Goal: Use online tool/utility: Use online tool/utility

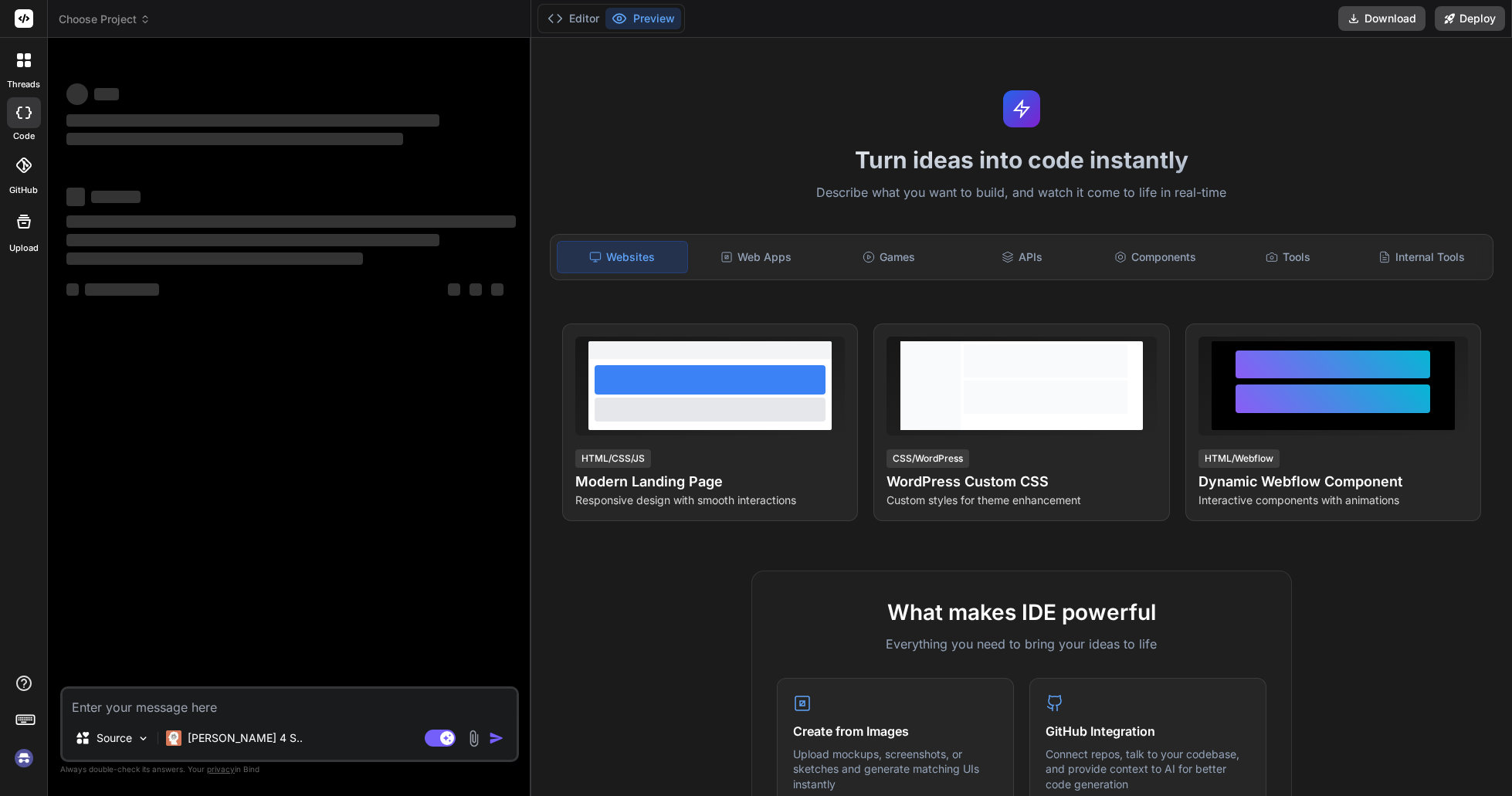
type textarea "x"
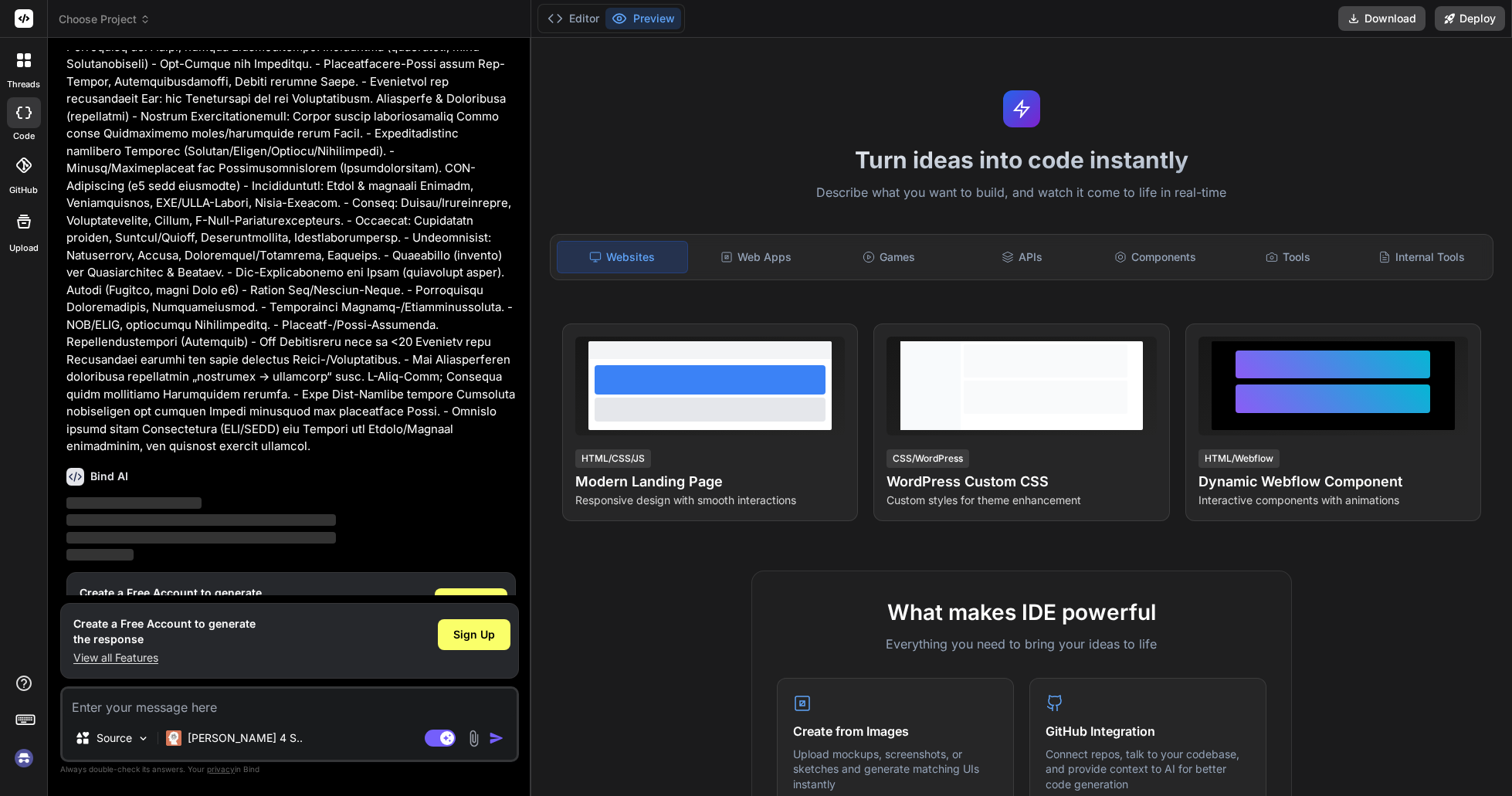
scroll to position [1234, 0]
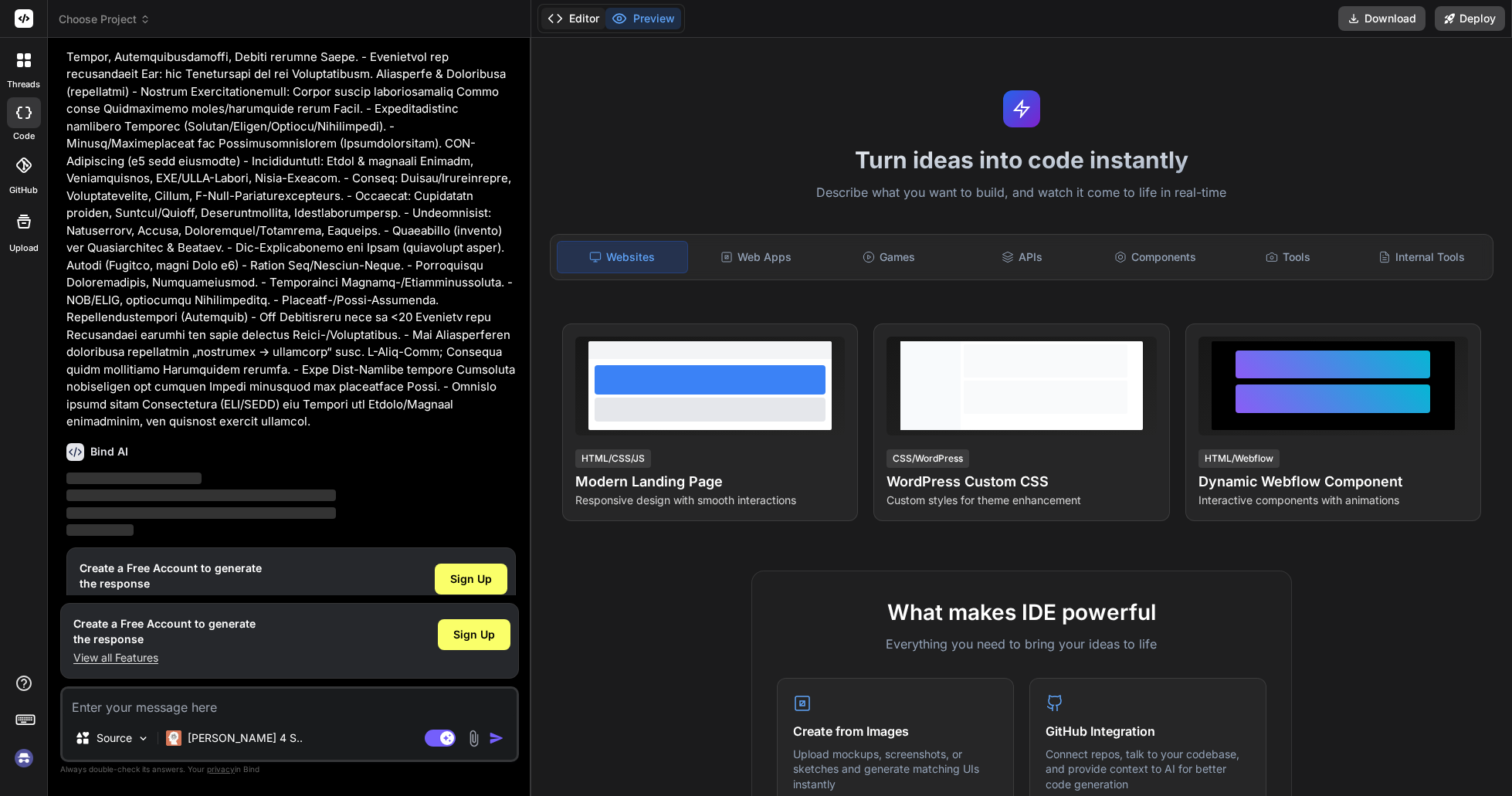
click at [573, 19] on button "Editor" at bounding box center [574, 18] width 64 height 21
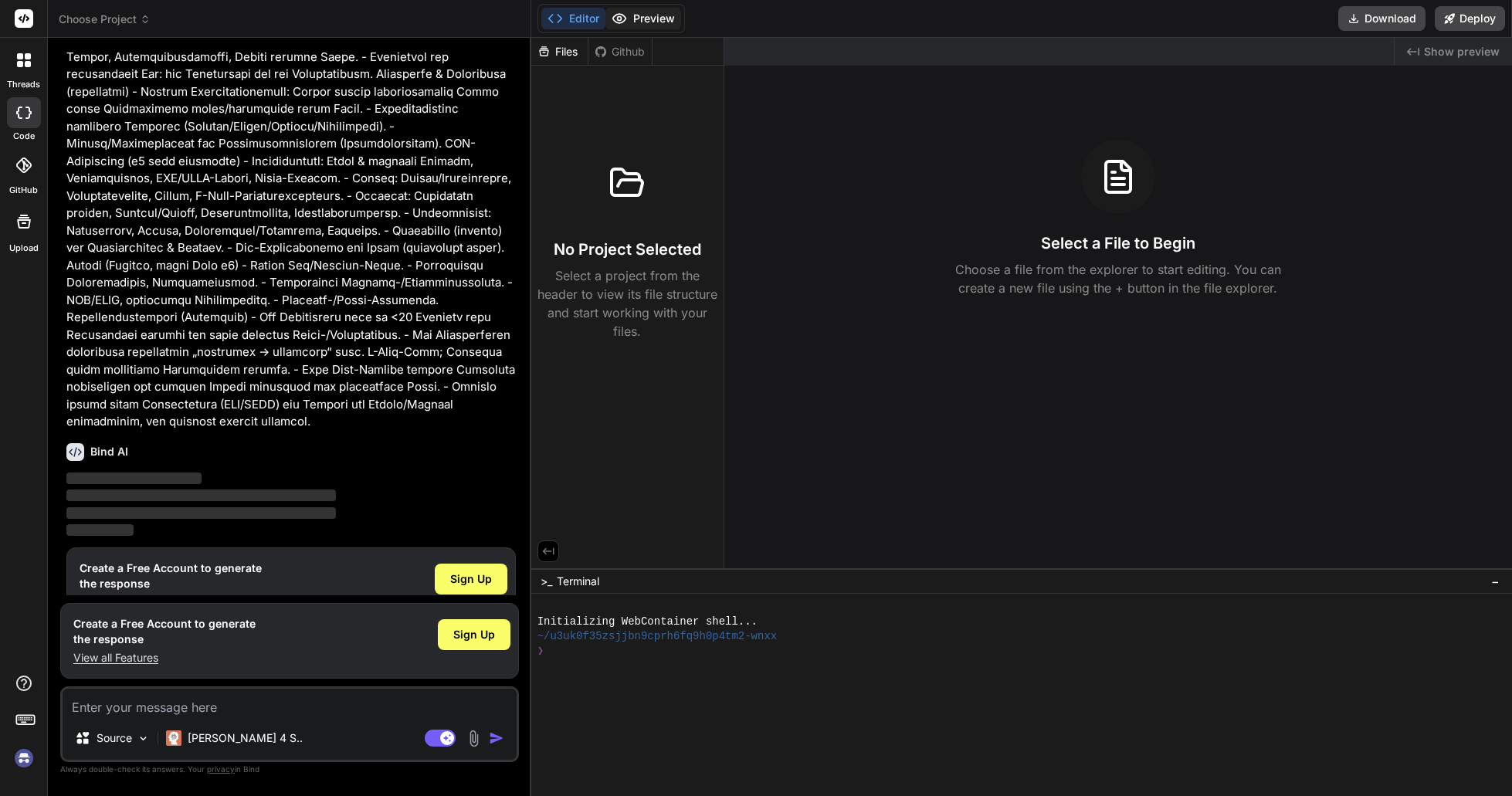
click at [646, 19] on button "Preview" at bounding box center [644, 18] width 76 height 21
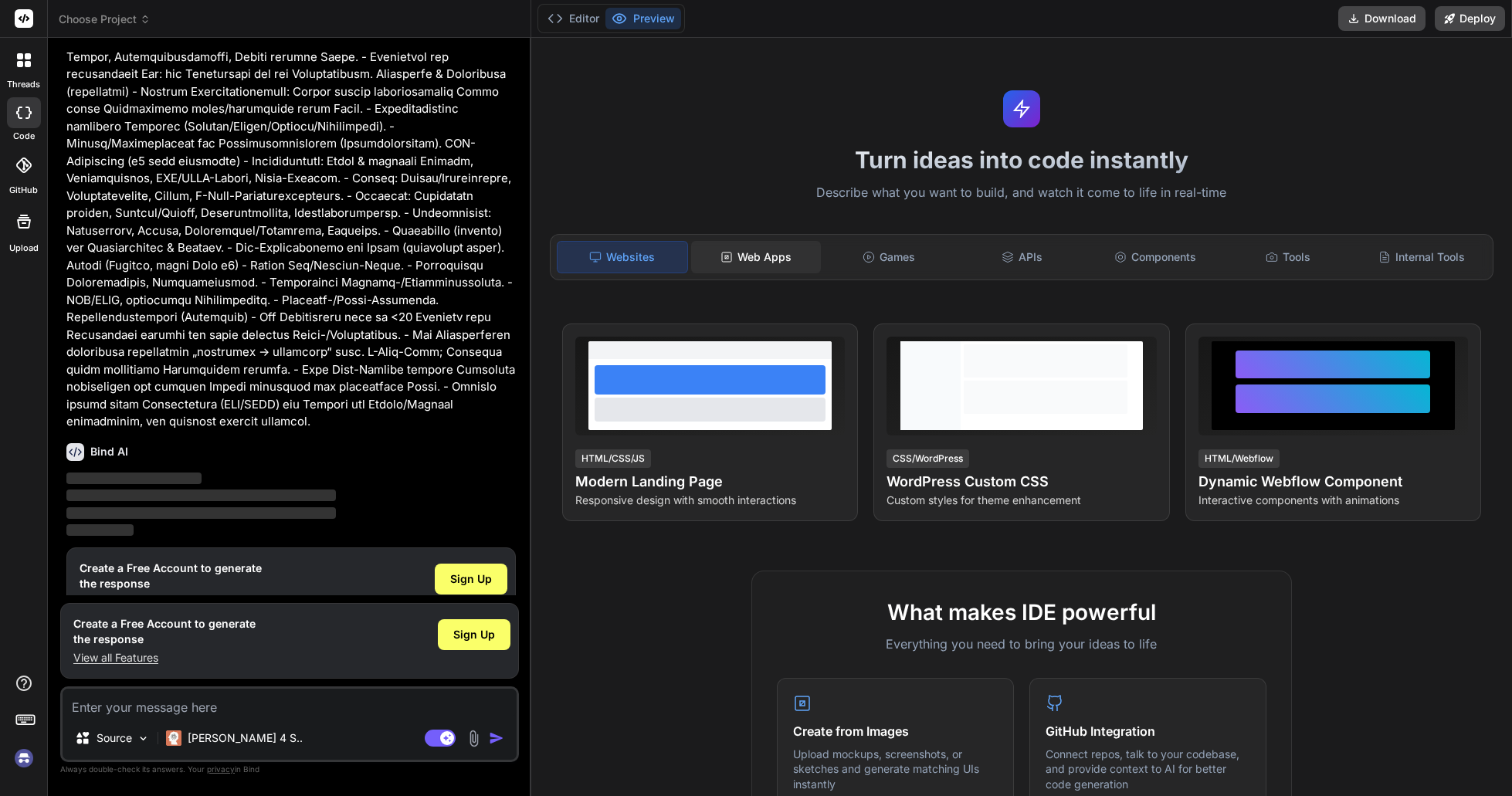
click at [789, 253] on div "Web Apps" at bounding box center [756, 258] width 130 height 33
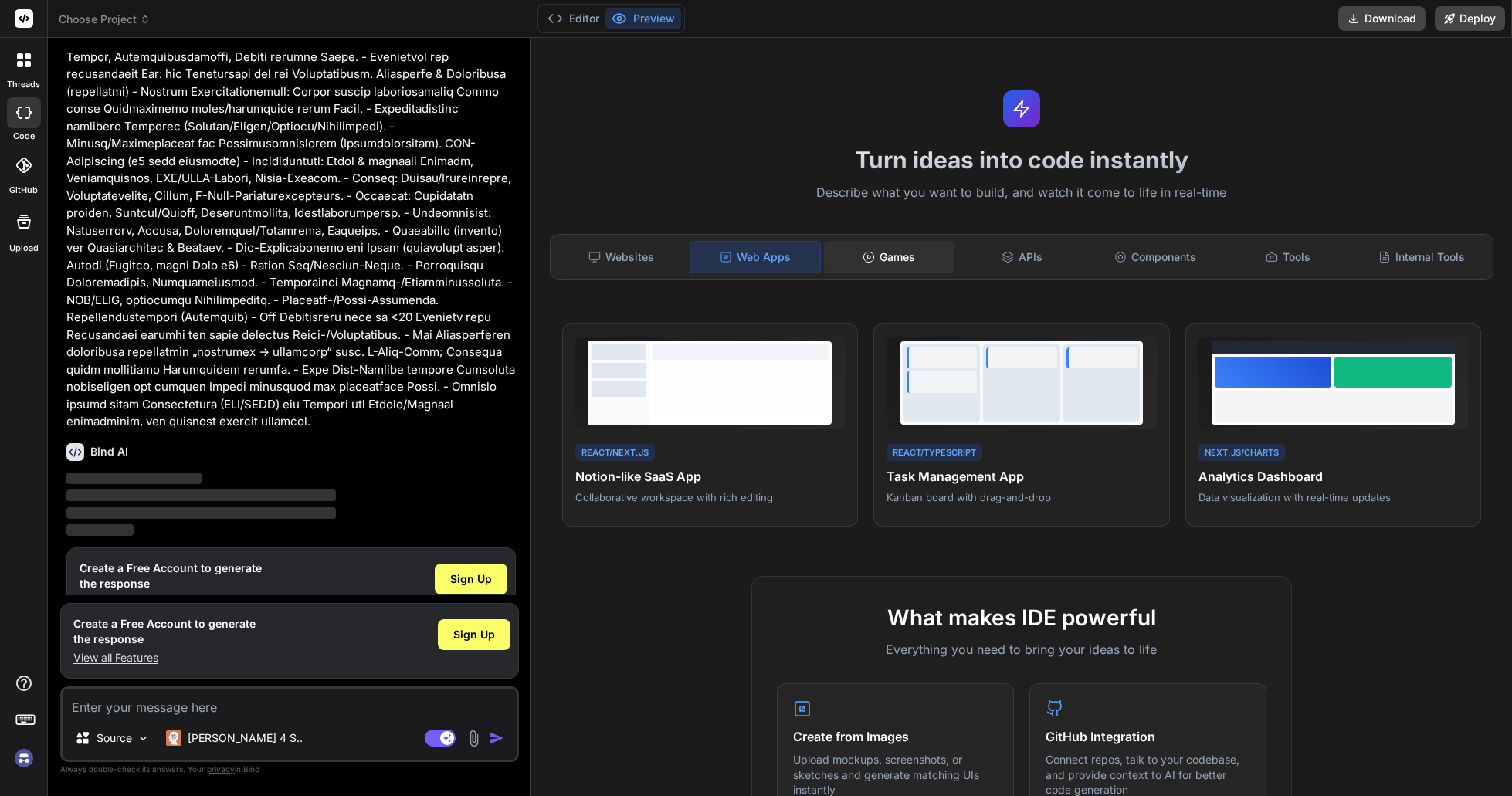
click at [864, 253] on icon at bounding box center [868, 257] width 12 height 12
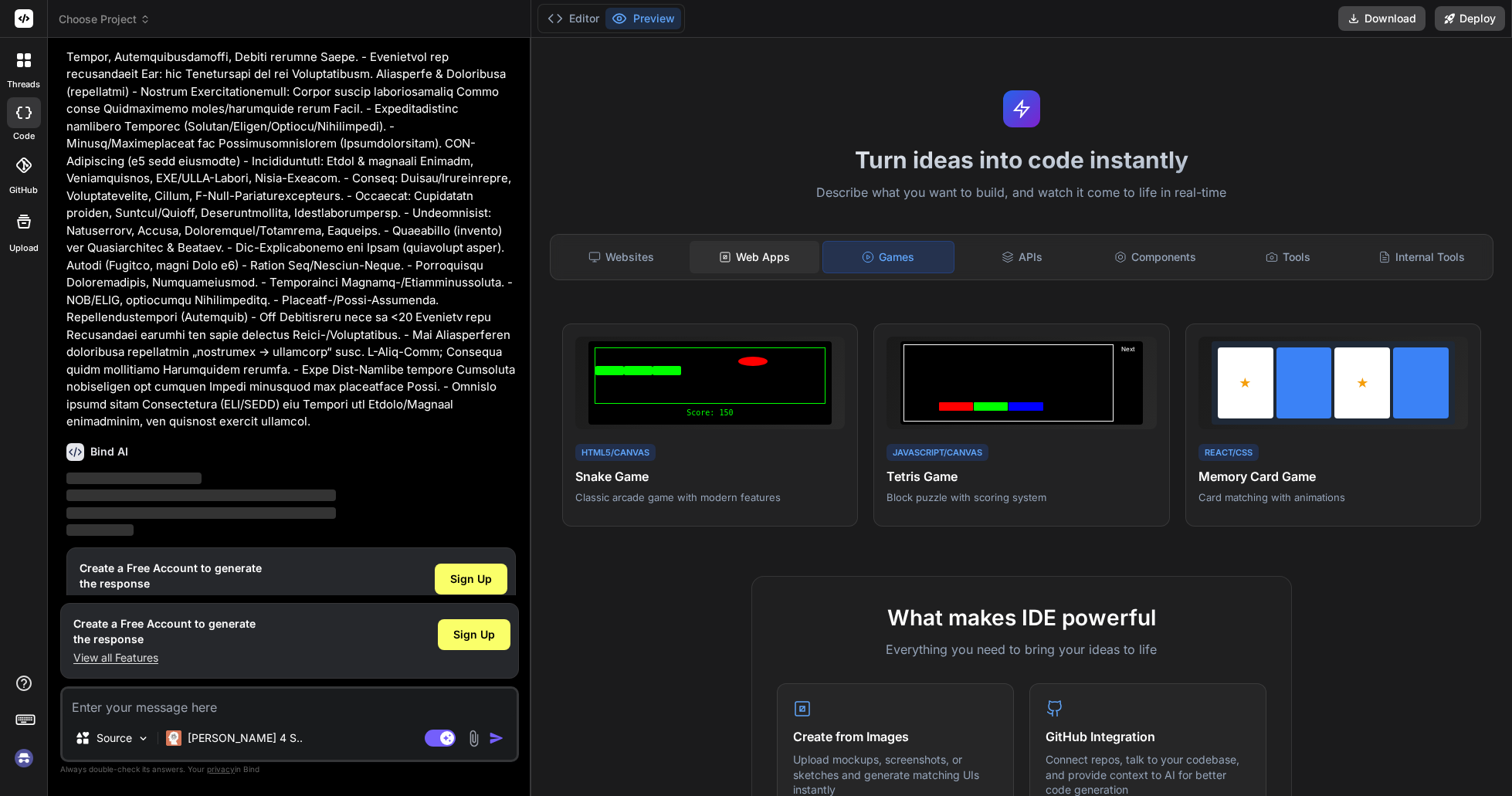
click at [760, 243] on div "Web Apps" at bounding box center [754, 258] width 130 height 33
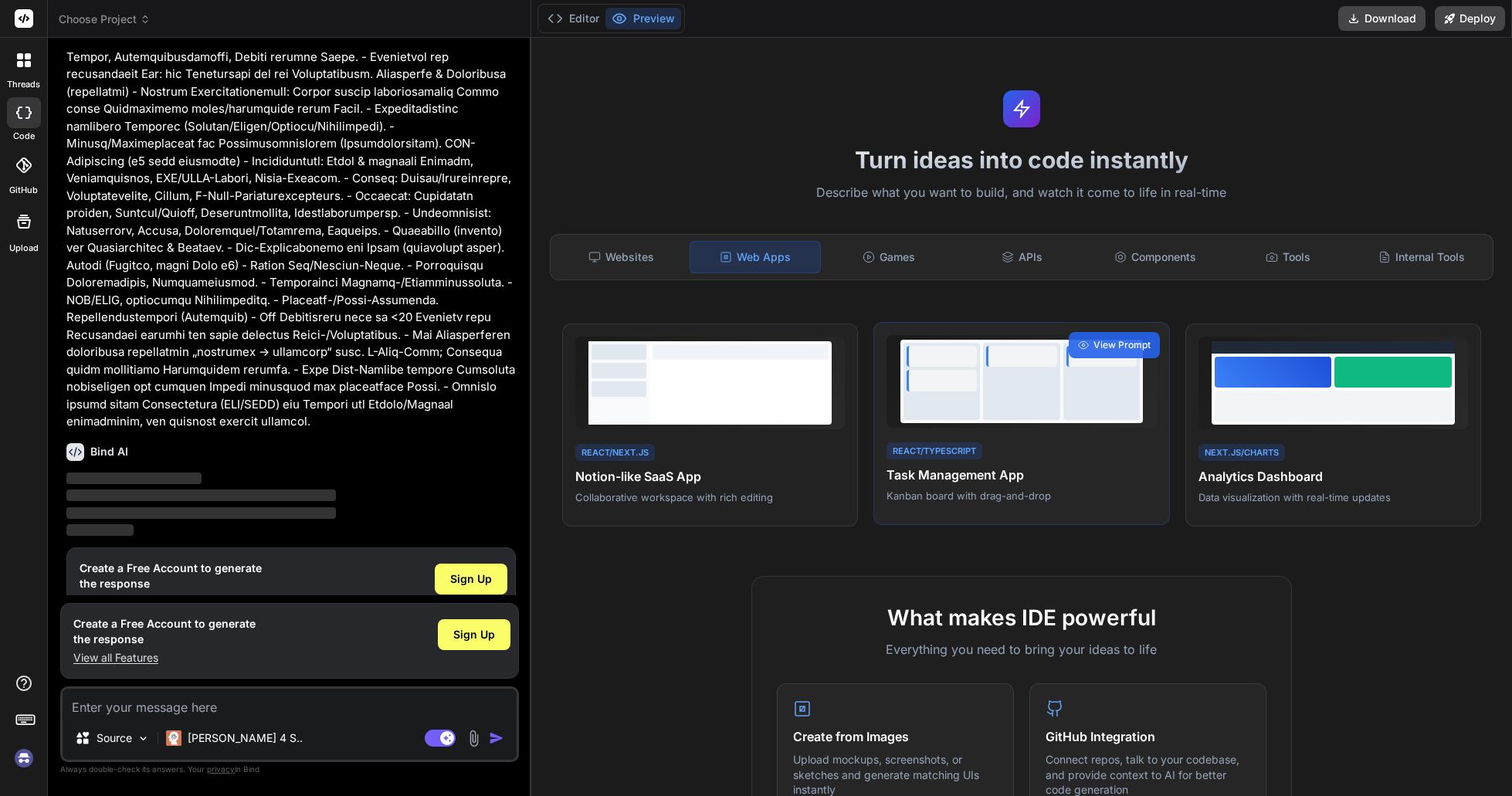
click at [950, 404] on div at bounding box center [942, 382] width 77 height 77
click at [1133, 342] on span "View Prompt" at bounding box center [1122, 345] width 57 height 14
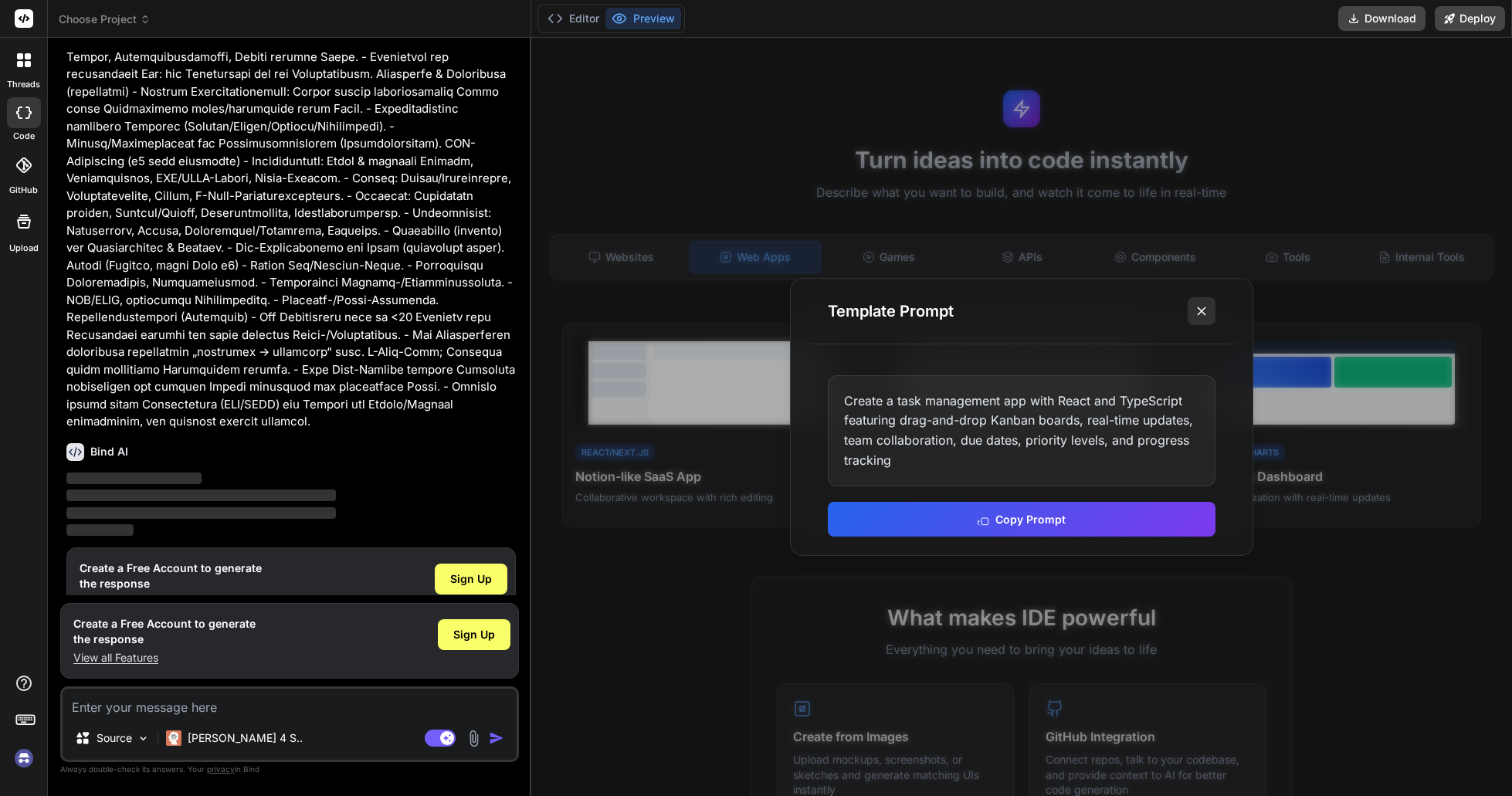
click at [1207, 309] on icon at bounding box center [1202, 311] width 16 height 16
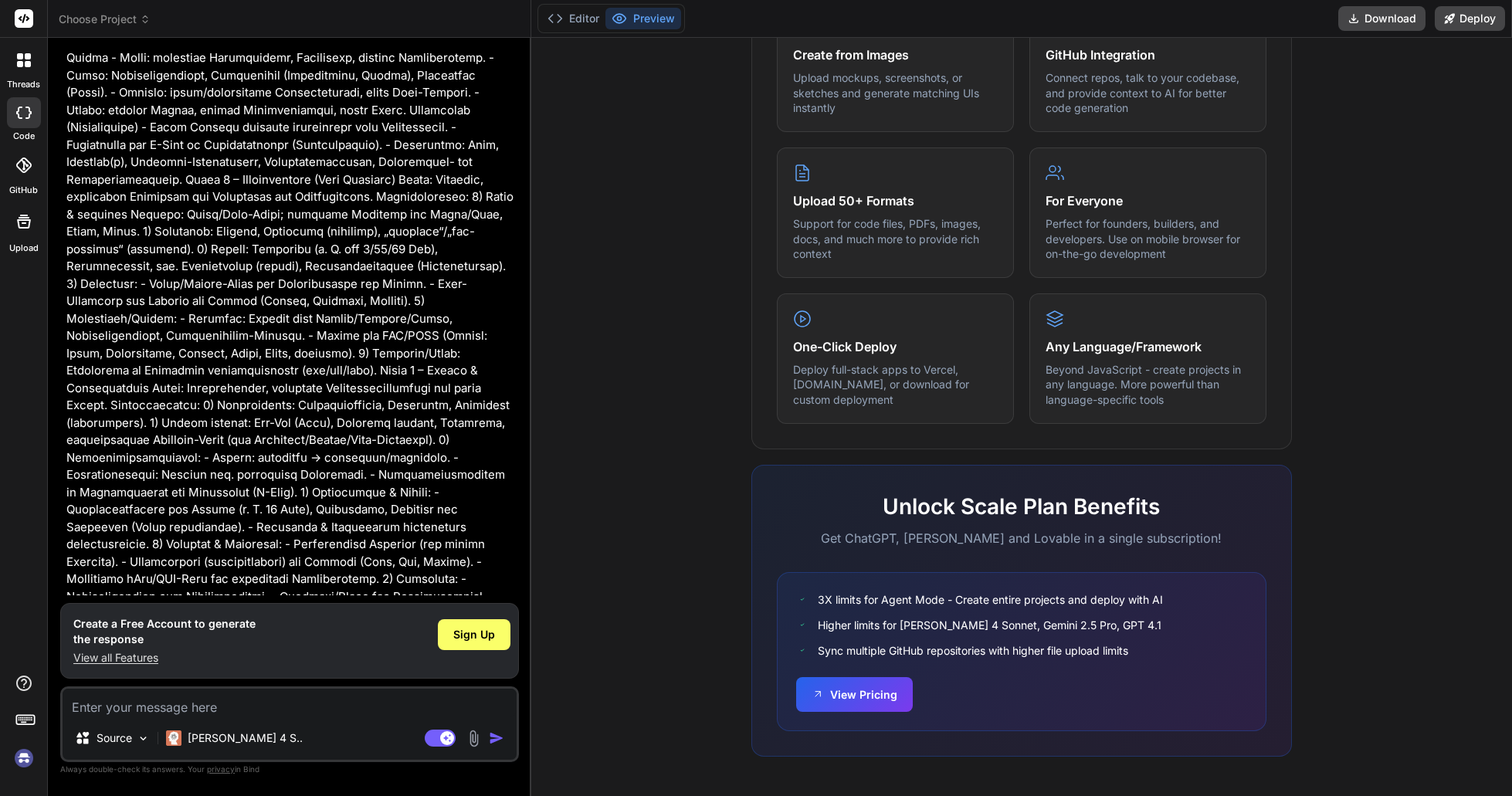
scroll to position [0, 0]
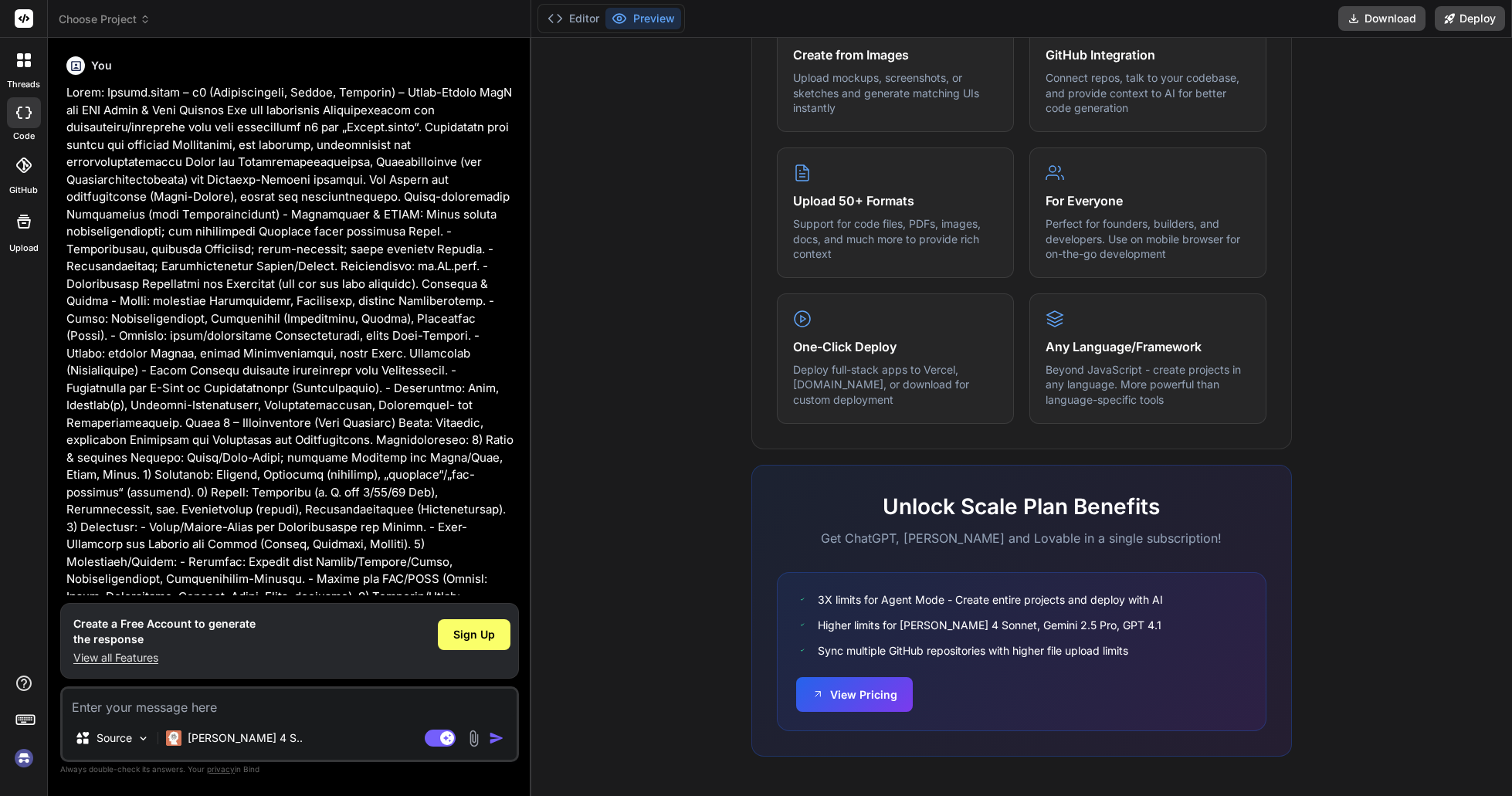
click at [121, 17] on span "Choose Project" at bounding box center [105, 19] width 92 height 16
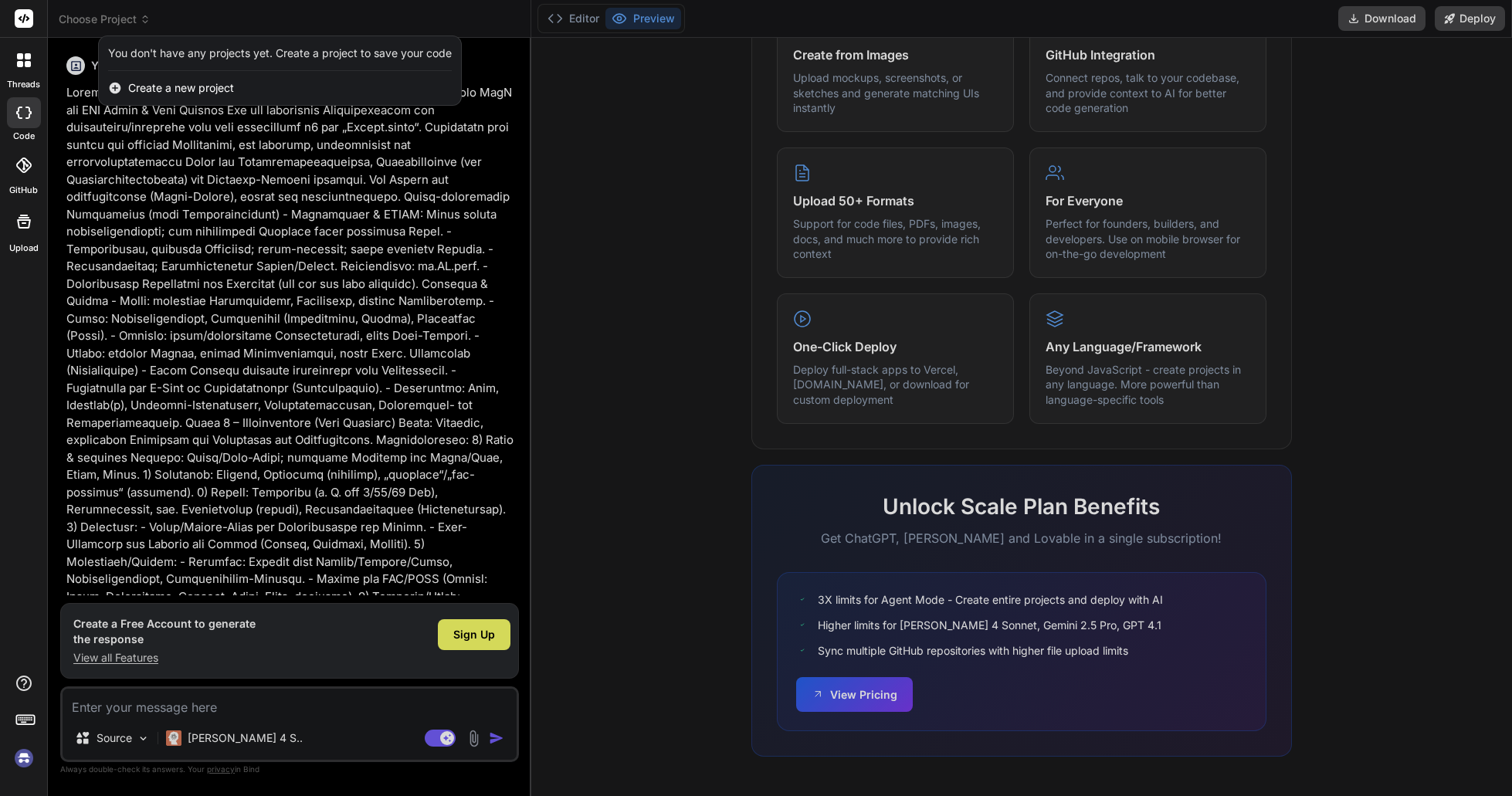
click at [127, 16] on div at bounding box center [756, 398] width 1512 height 796
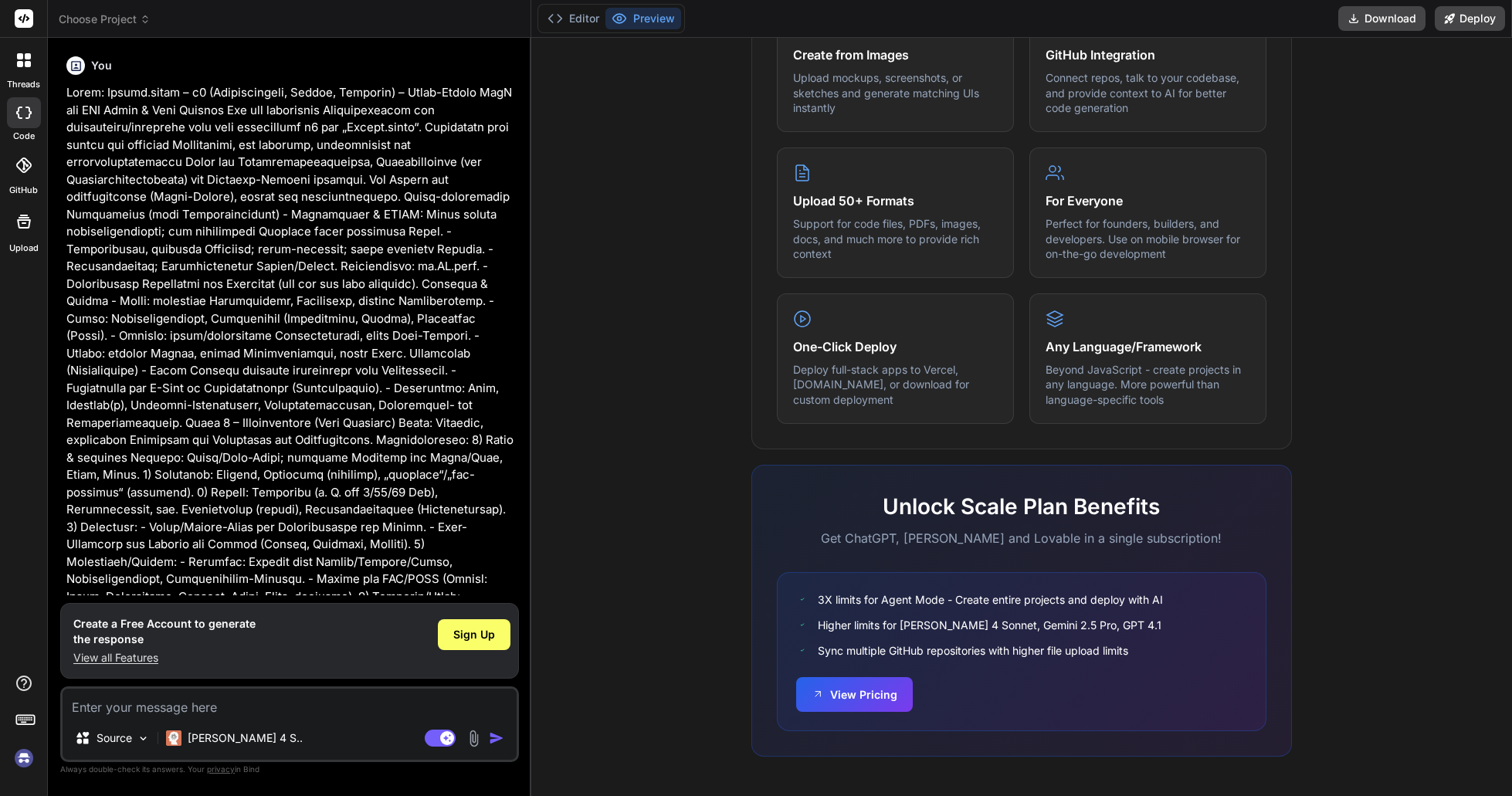
click at [30, 18] on rect at bounding box center [24, 18] width 19 height 19
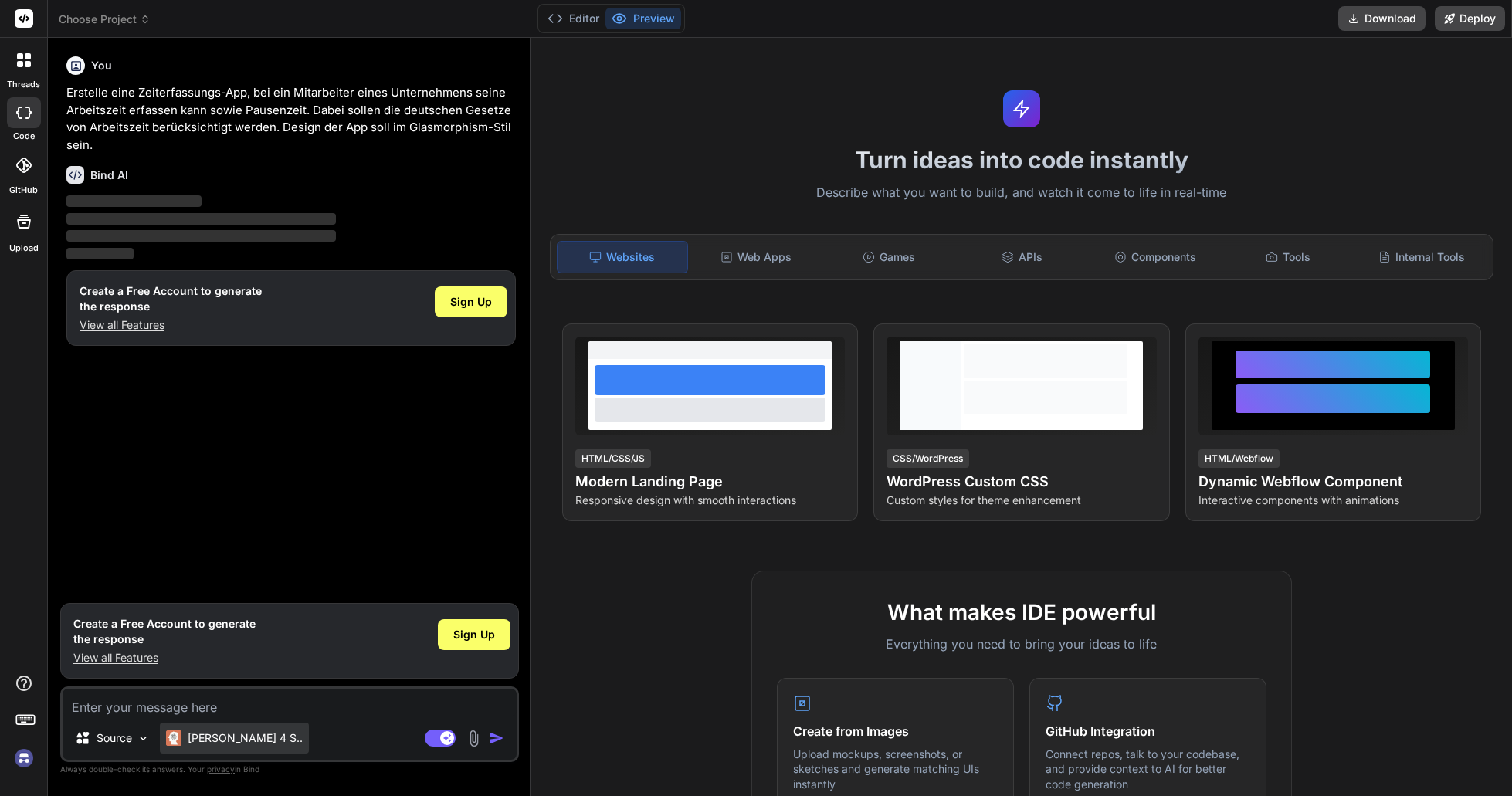
click at [238, 746] on div "[PERSON_NAME] 4 S.." at bounding box center [235, 739] width 149 height 31
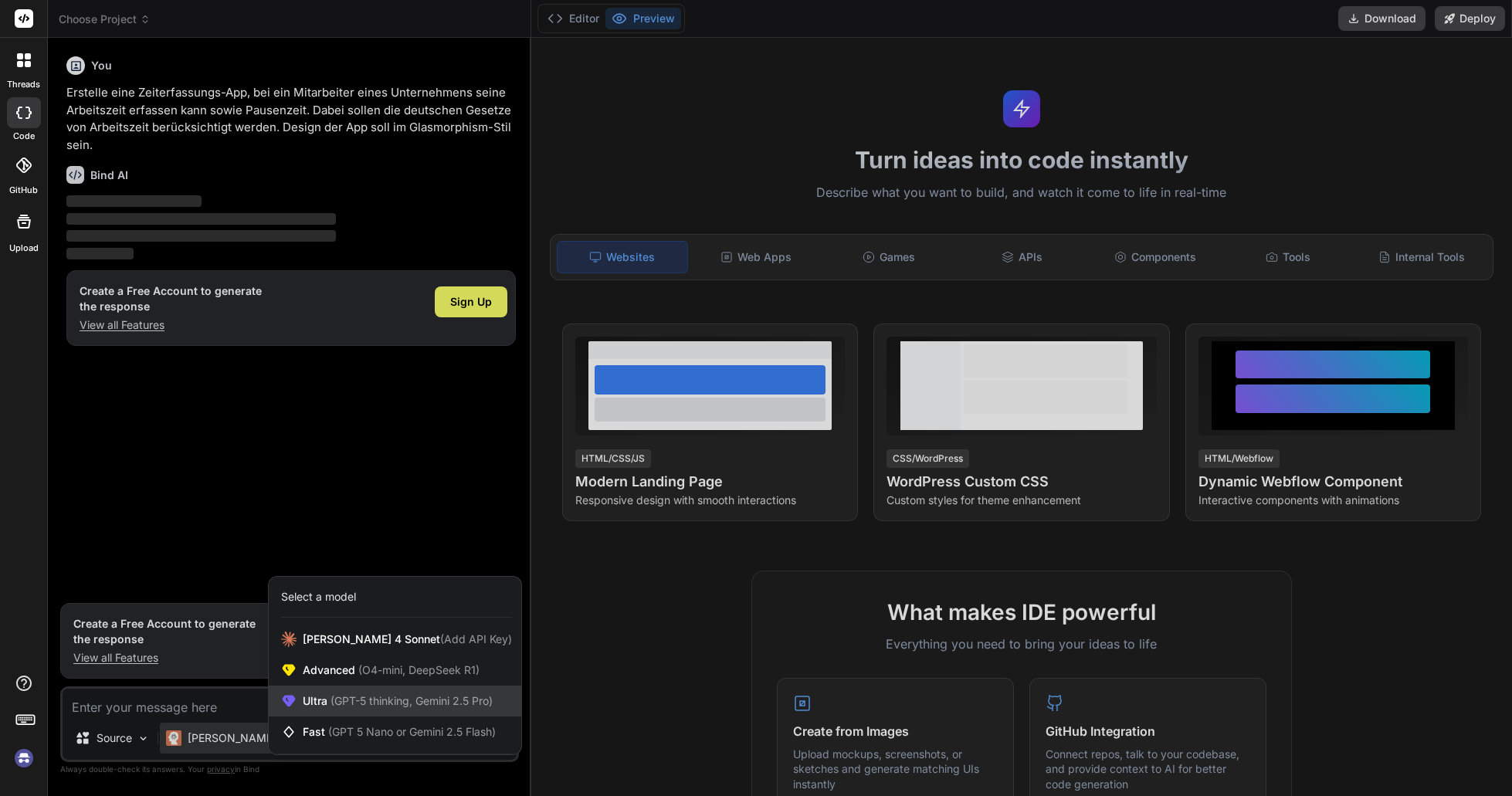
click at [349, 702] on span "(GPT-5 thinking, Gemini 2.5 Pro)" at bounding box center [410, 701] width 165 height 13
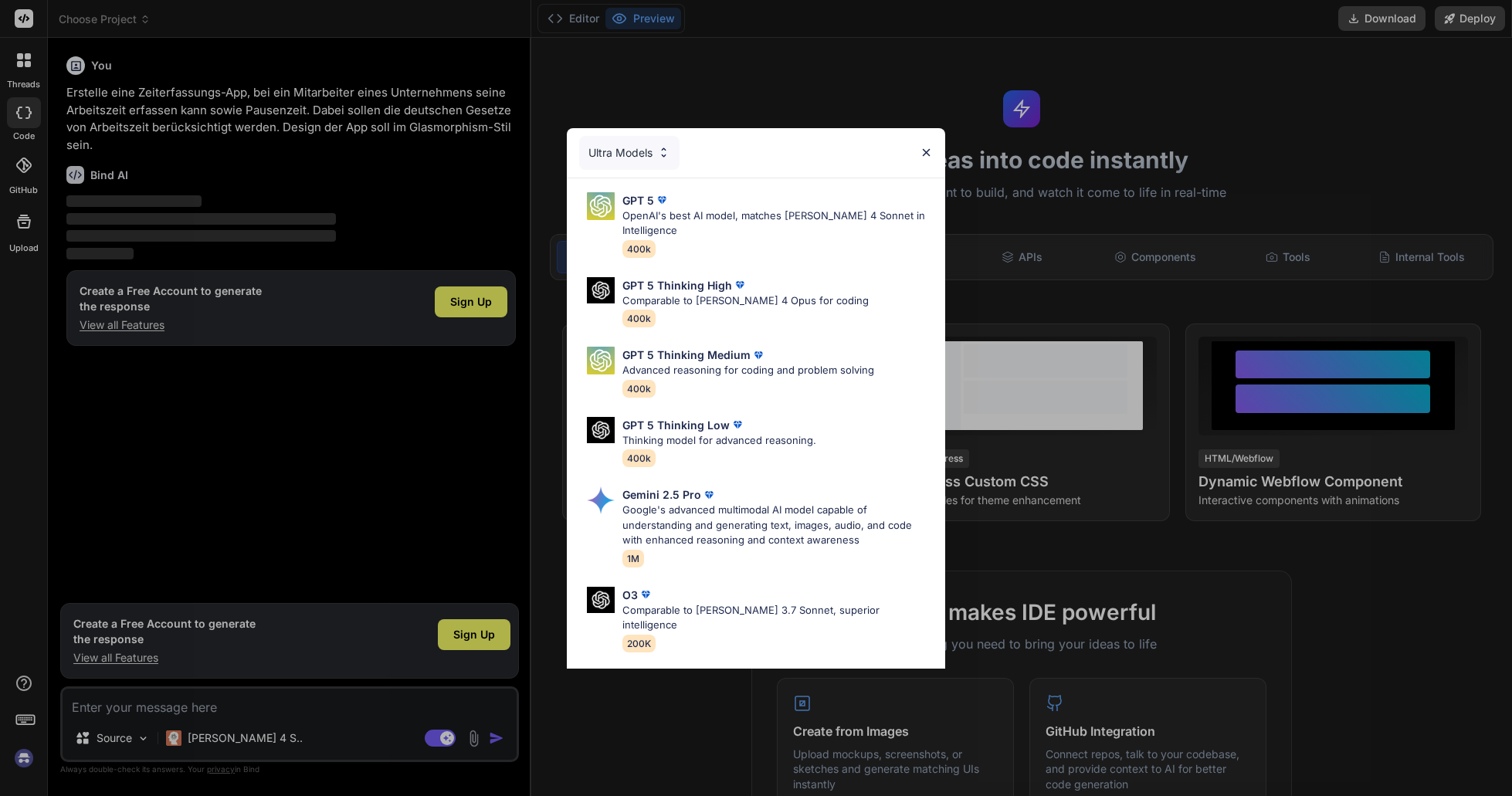
click at [732, 84] on div "Ultra Models GPT 5 OpenAI's best AI model, matches Claude 4 Sonnet in Intellige…" at bounding box center [756, 398] width 1512 height 796
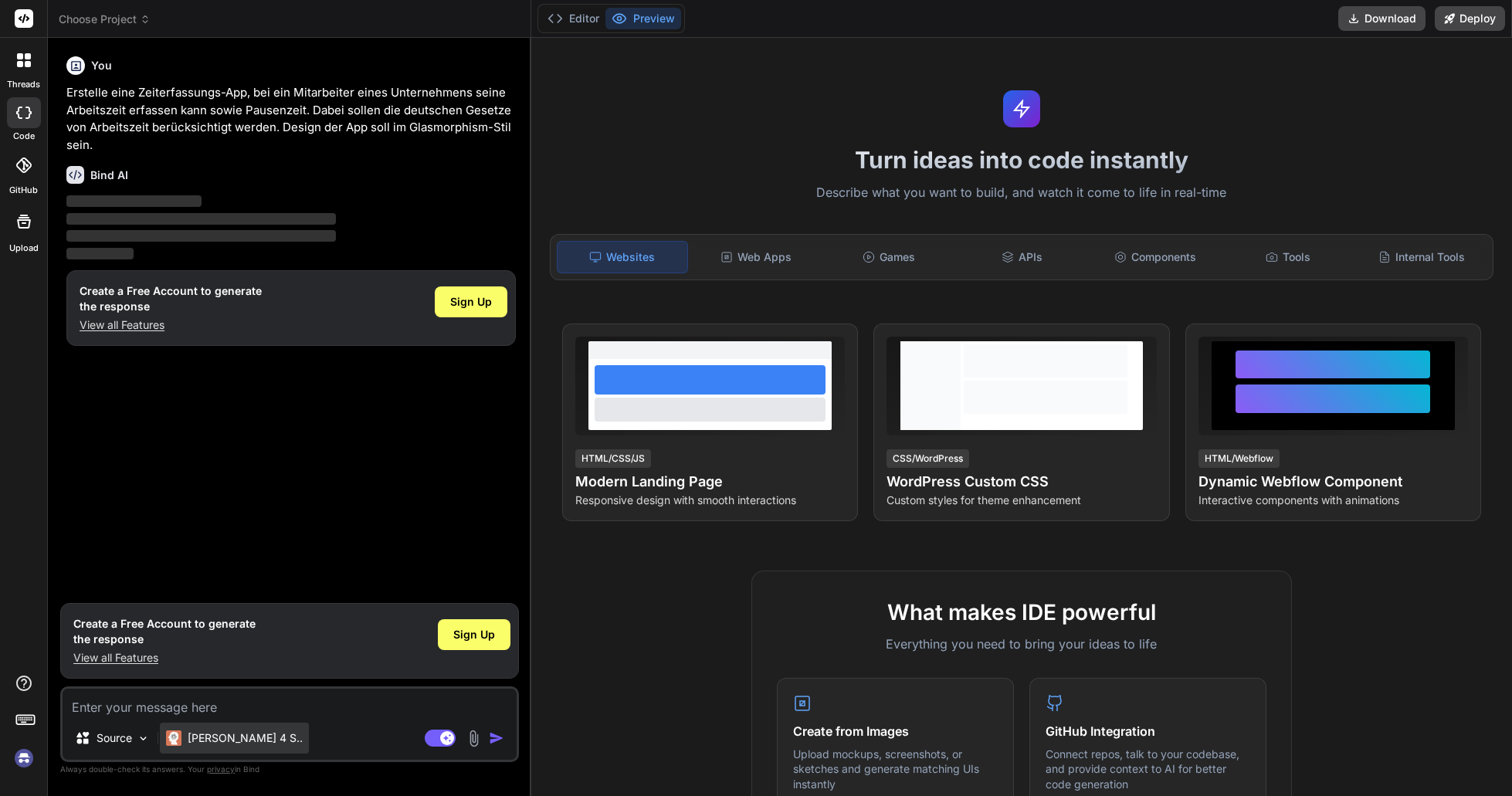
click at [227, 743] on p "[PERSON_NAME] 4 S.." at bounding box center [245, 738] width 115 height 16
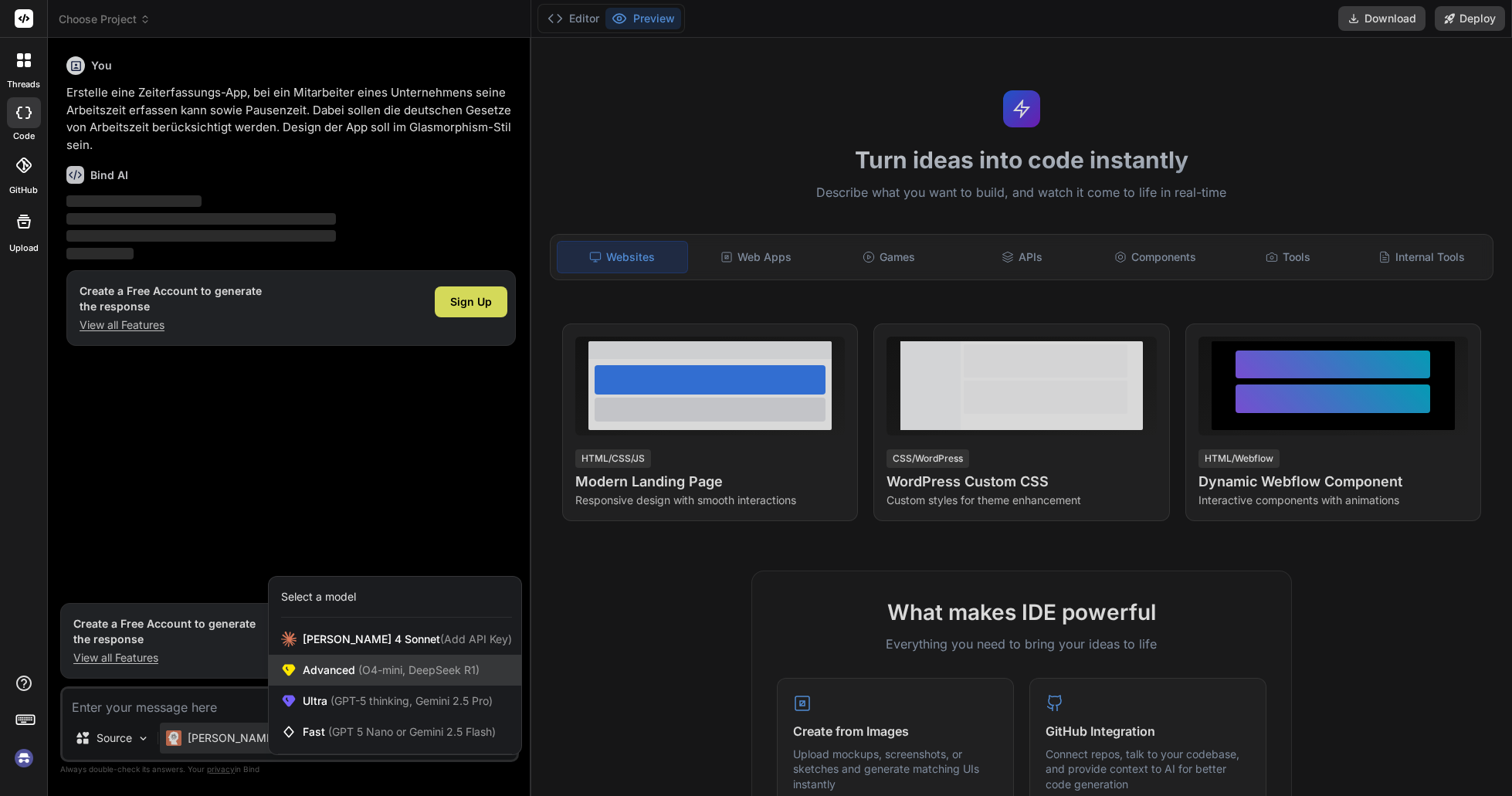
click at [337, 675] on span "Advanced (O4-mini, DeepSeek R1)" at bounding box center [391, 670] width 176 height 16
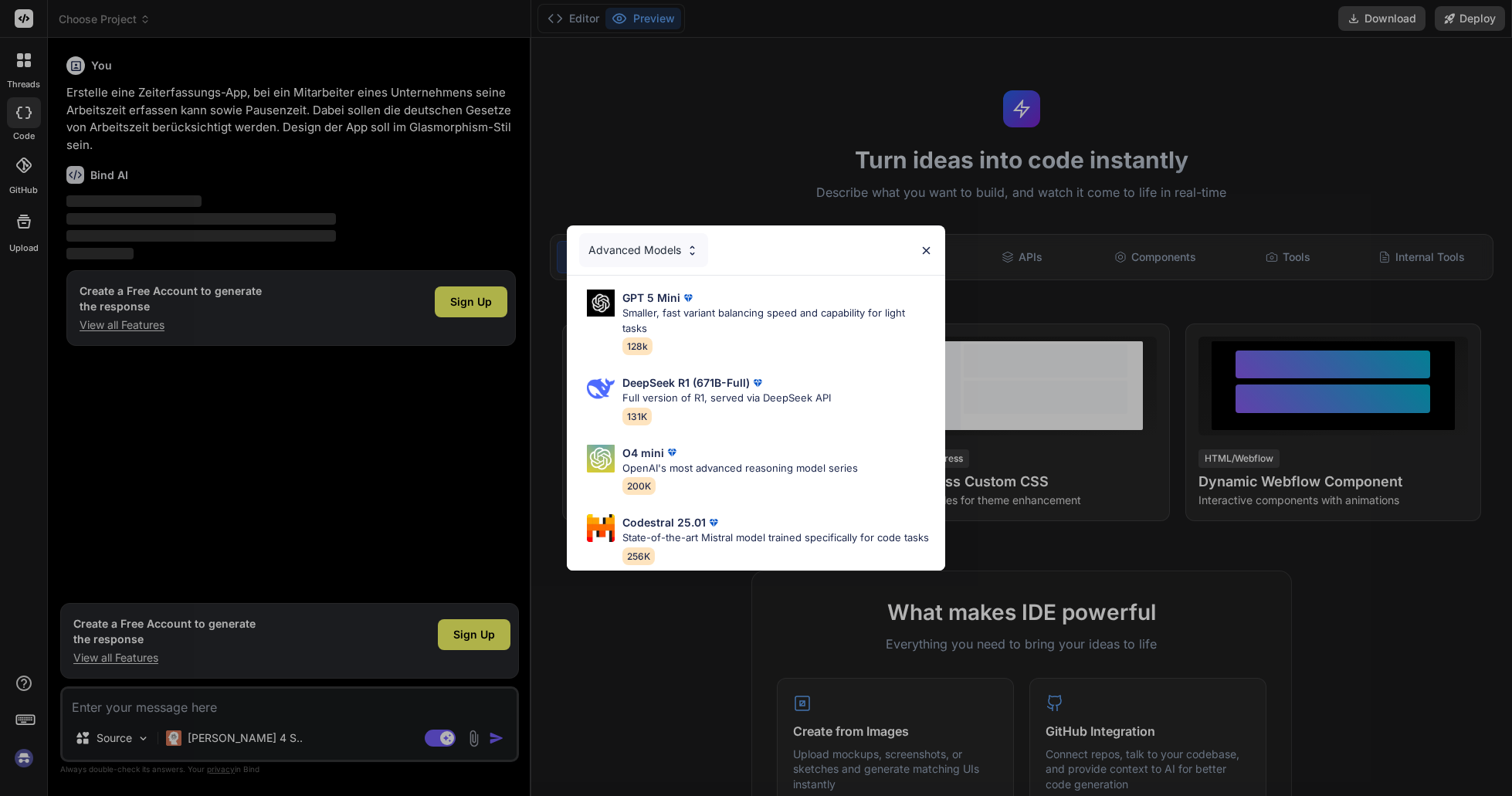
click at [925, 249] on img at bounding box center [927, 250] width 13 height 13
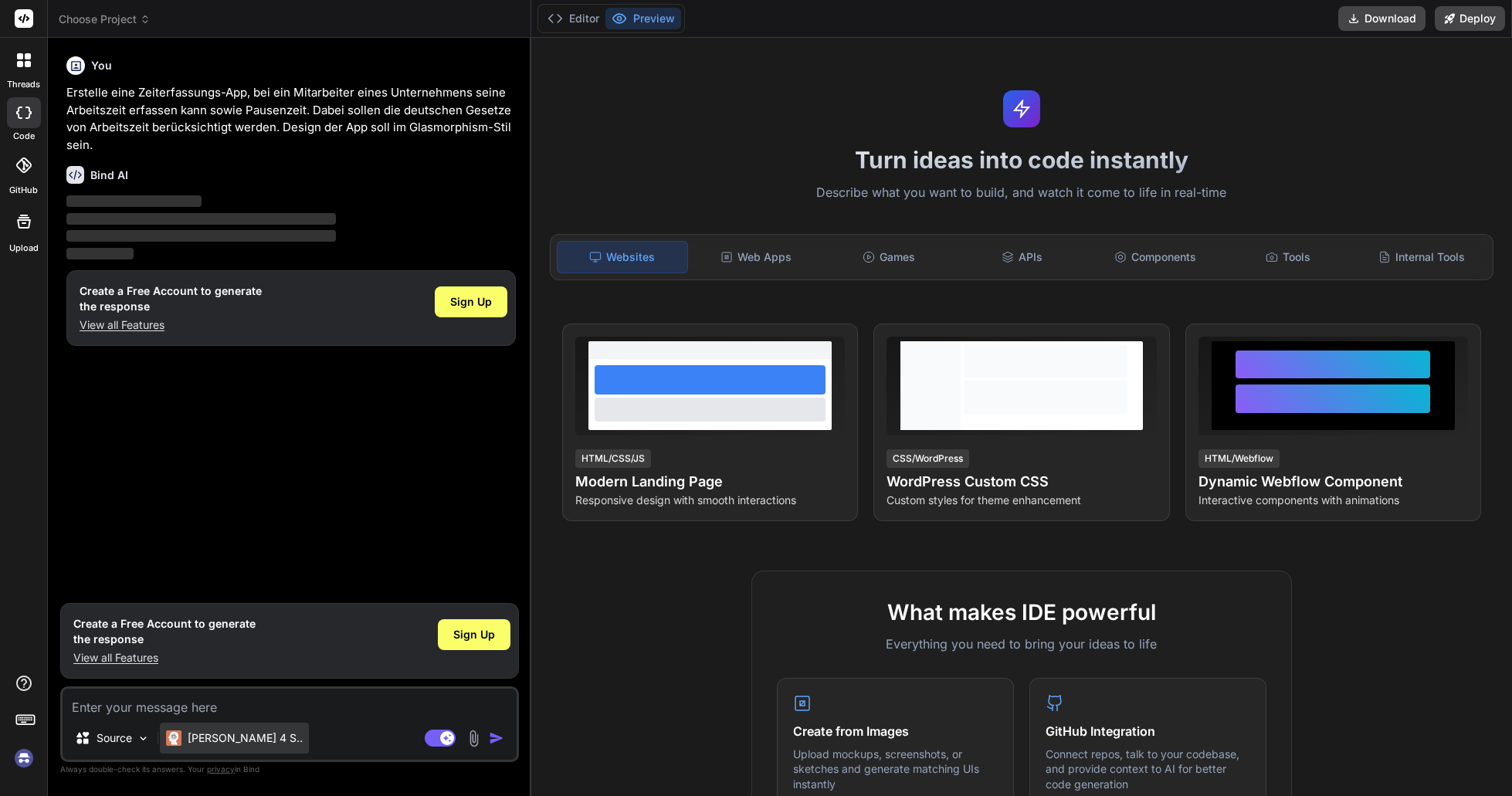
click at [228, 748] on div "[PERSON_NAME] 4 S.." at bounding box center [235, 739] width 149 height 31
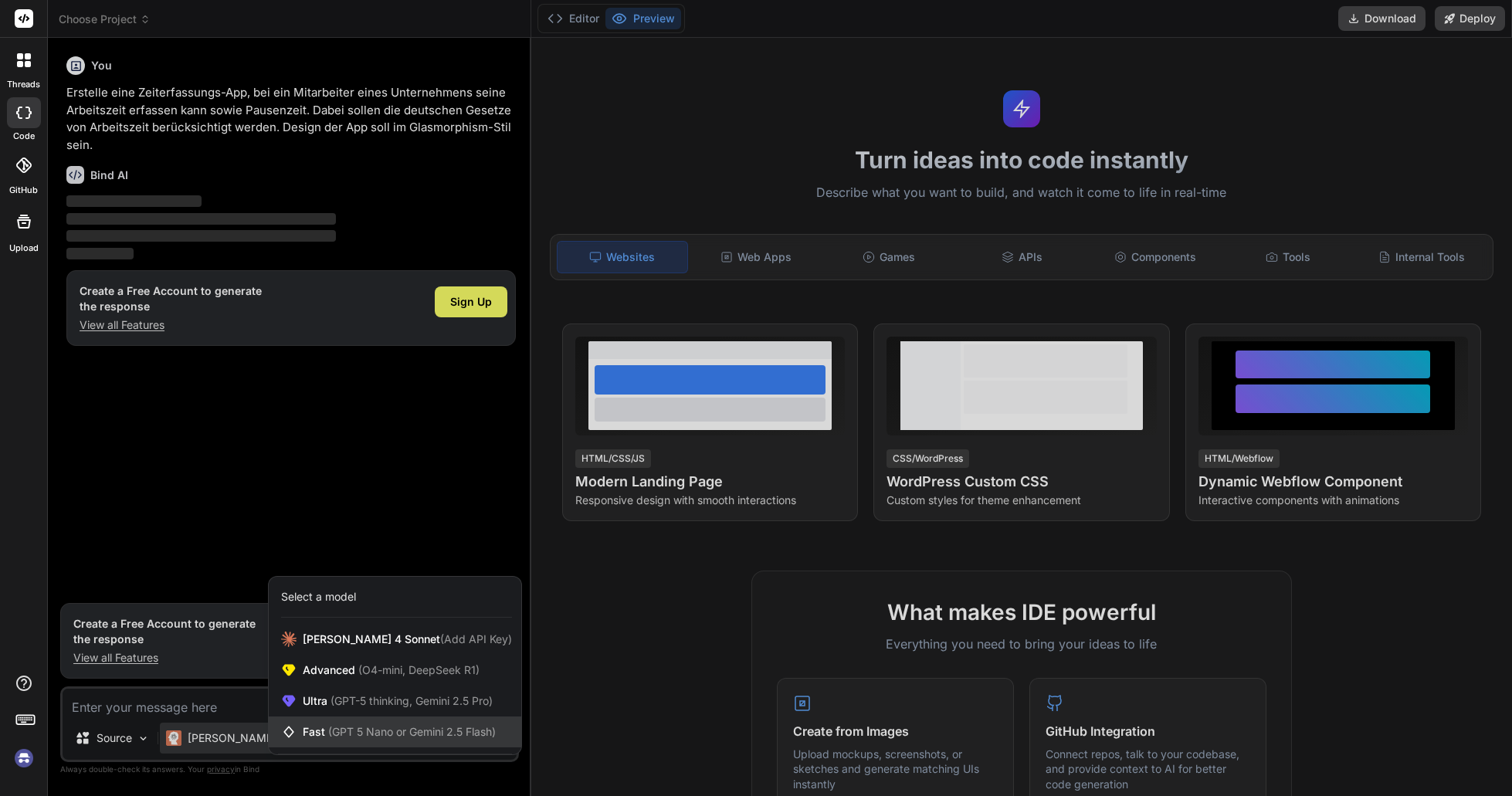
click at [332, 736] on span "(GPT 5 Nano or Gemini 2.5 Flash)" at bounding box center [412, 731] width 167 height 13
type textarea "x"
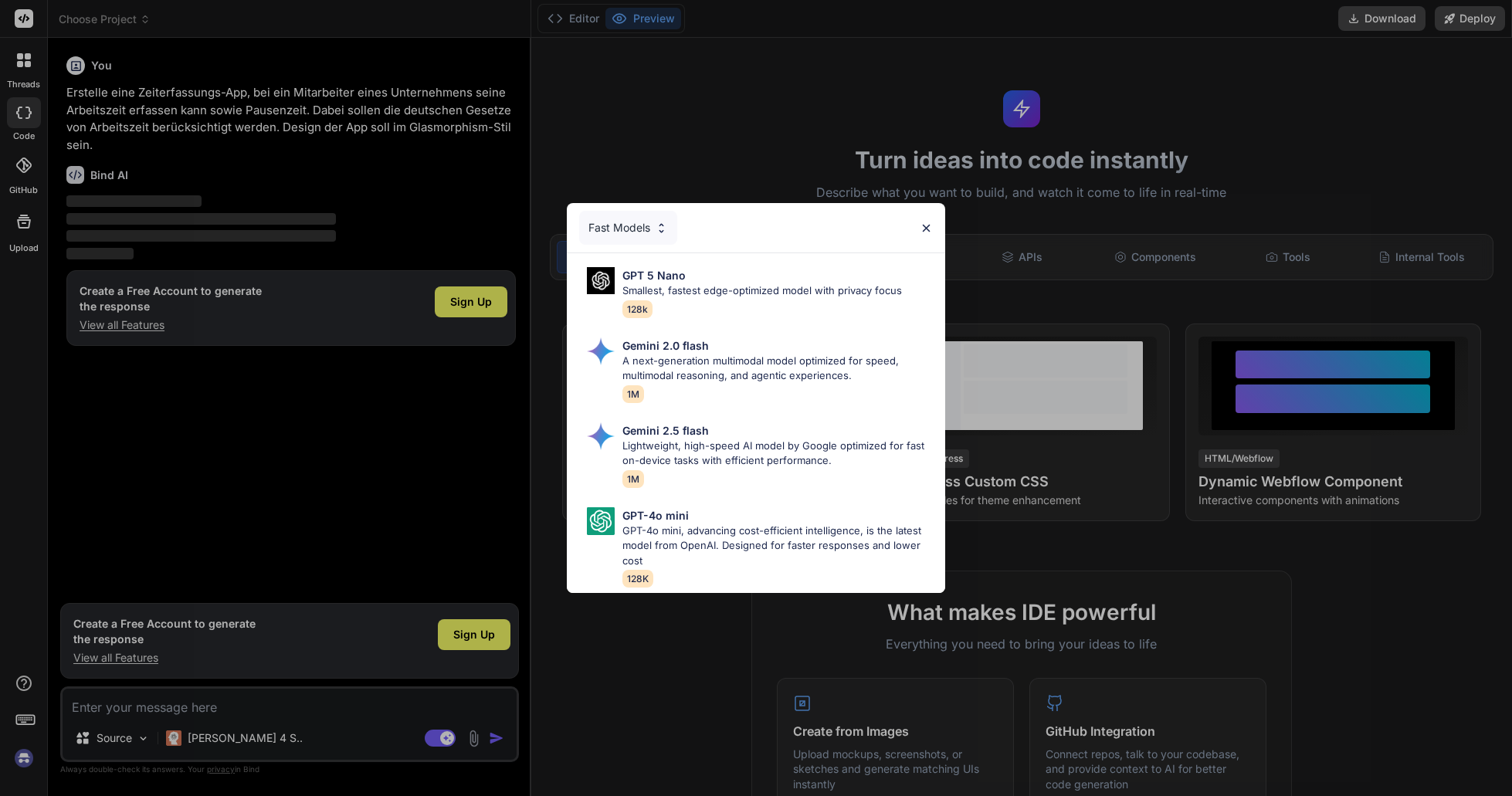
click at [928, 224] on img at bounding box center [927, 228] width 13 height 13
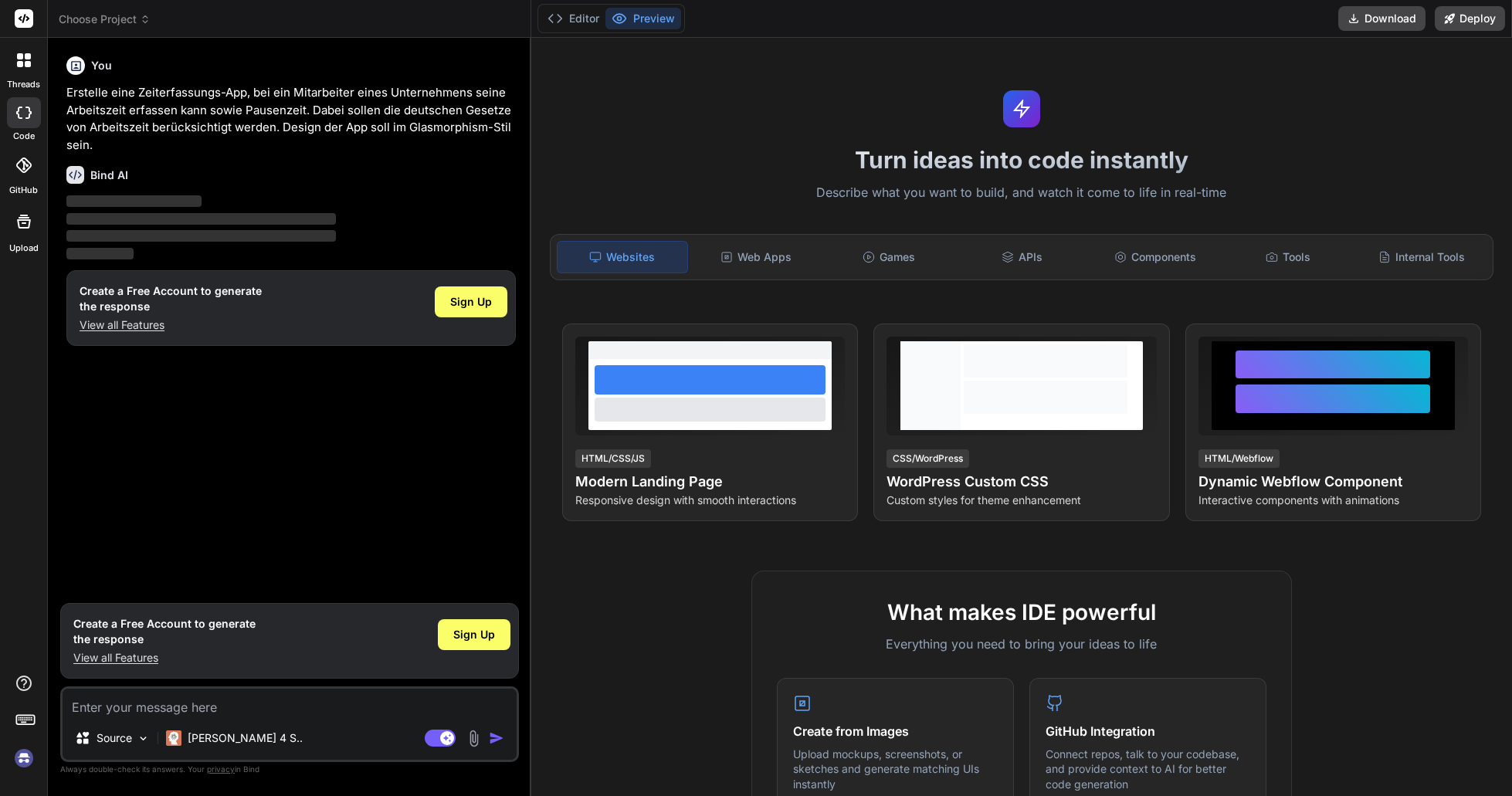
click at [159, 332] on p "View all Features" at bounding box center [171, 325] width 182 height 16
